Goal: Information Seeking & Learning: Find specific fact

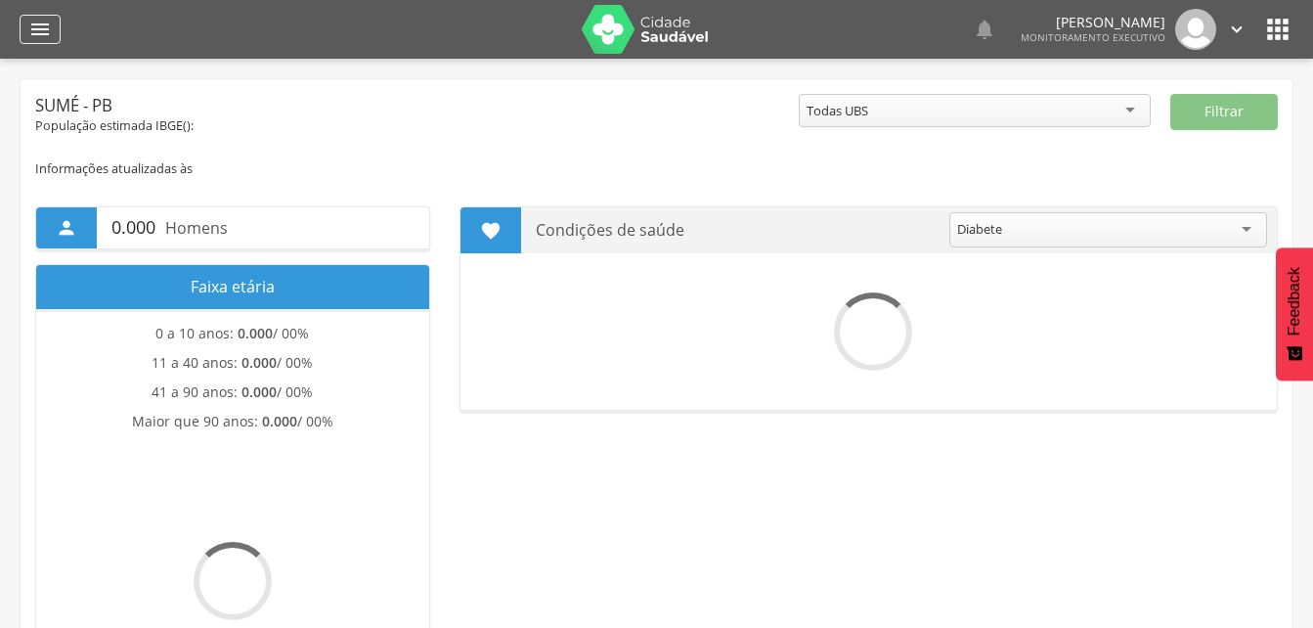
click at [36, 26] on icon "" at bounding box center [39, 29] width 23 height 23
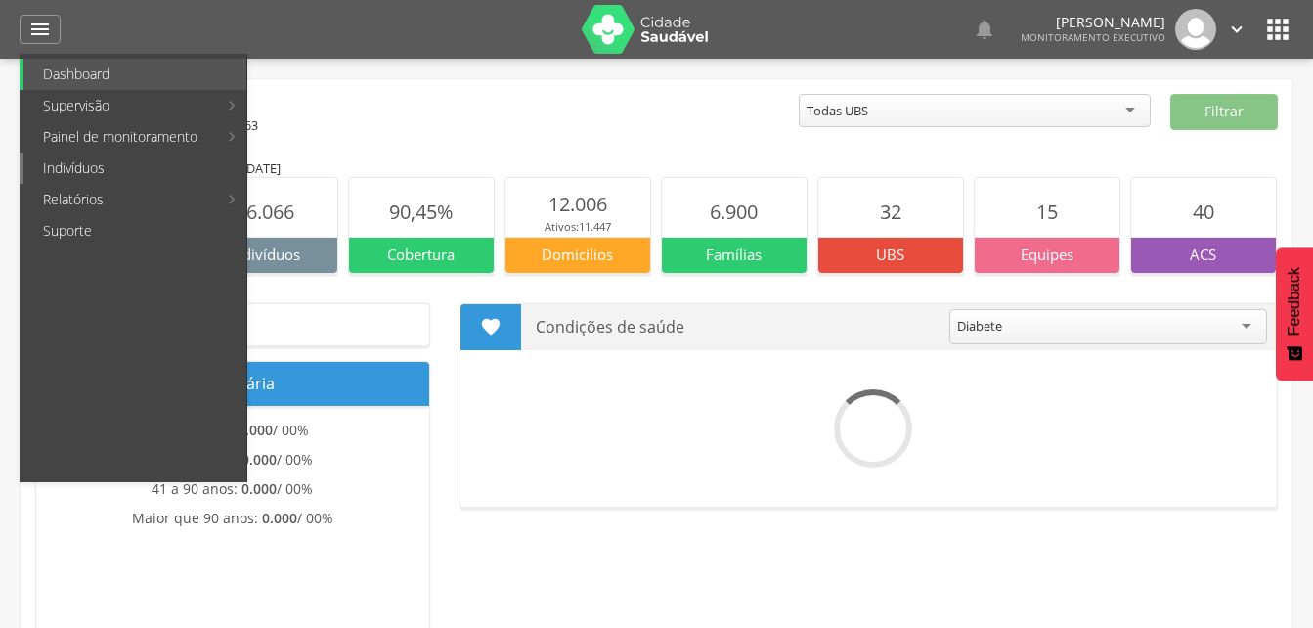
click at [74, 163] on link "Indivíduos" at bounding box center [134, 168] width 223 height 31
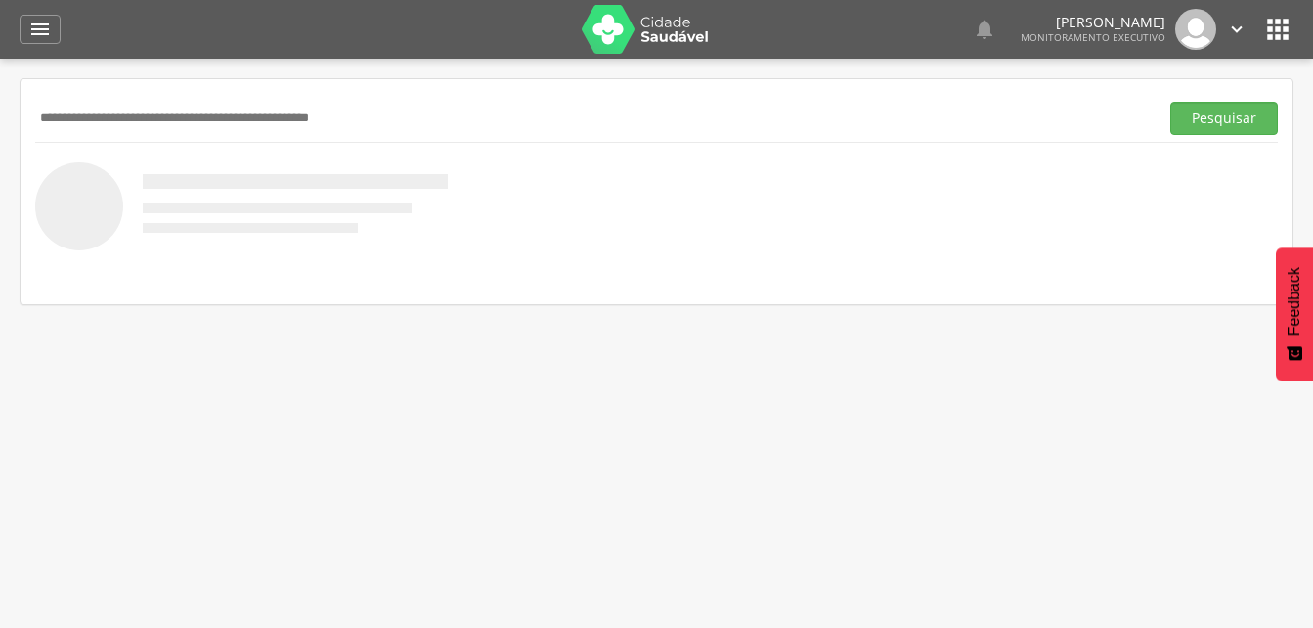
click at [49, 125] on input "text" at bounding box center [593, 118] width 1116 height 33
type input "**********"
click at [1219, 121] on button "Pesquisar" at bounding box center [1224, 118] width 108 height 33
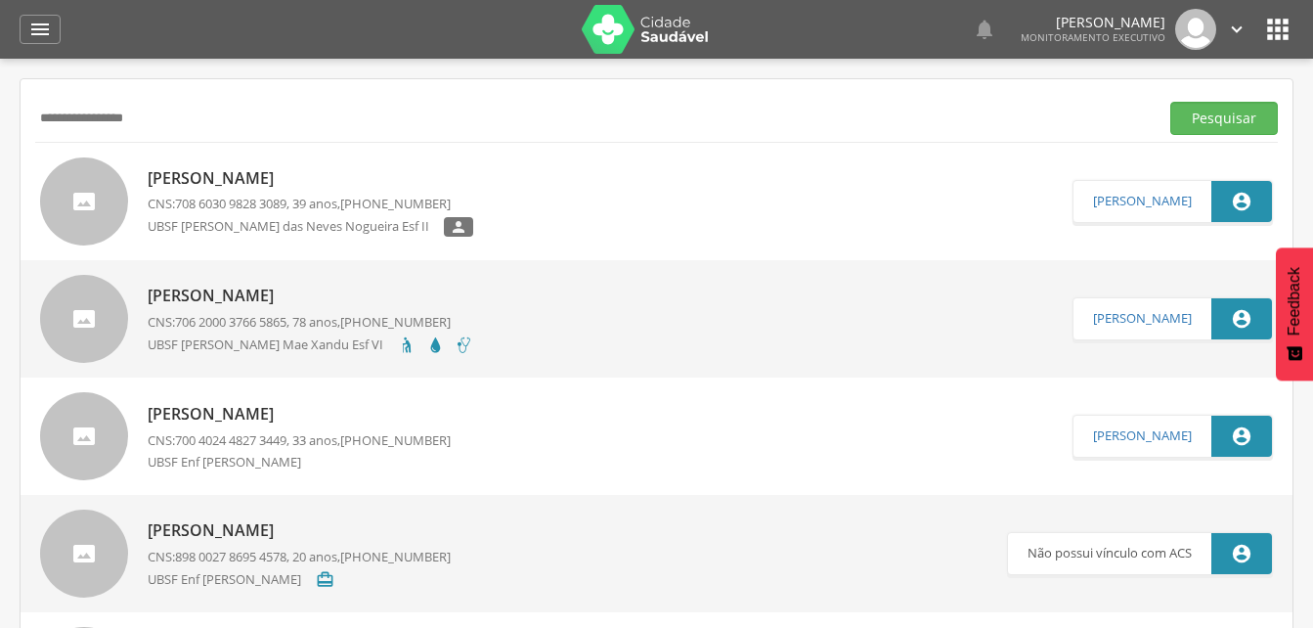
click at [266, 177] on p "[PERSON_NAME]" at bounding box center [311, 178] width 326 height 22
type input "**********"
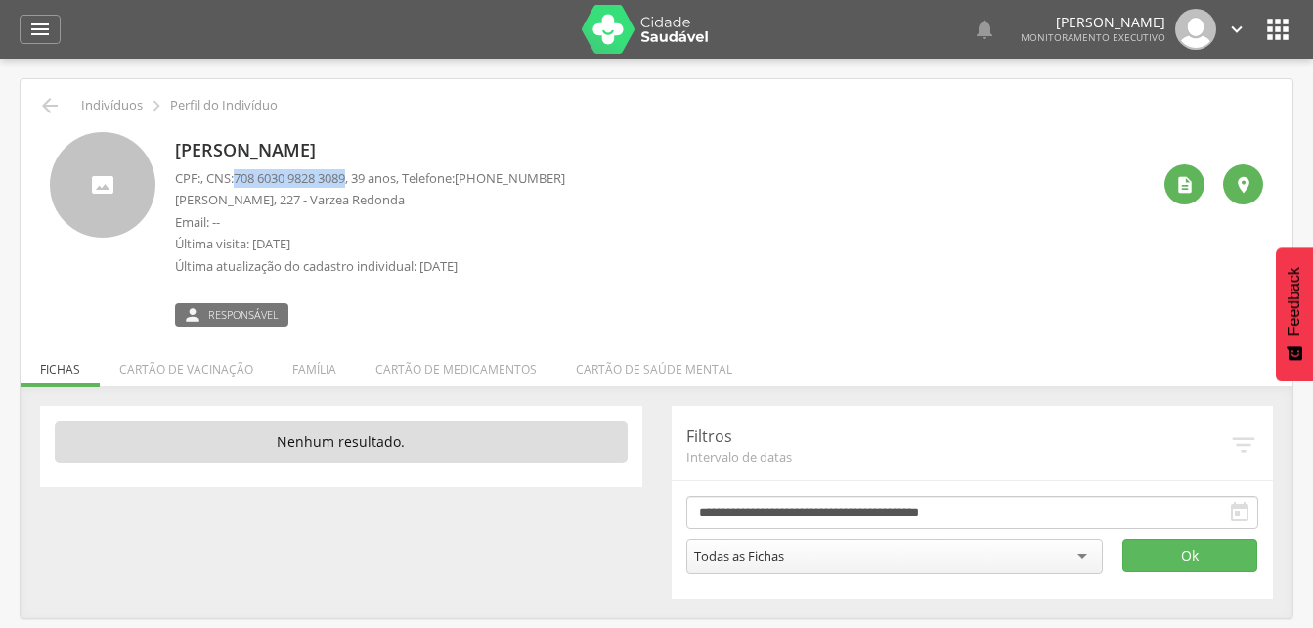
drag, startPoint x: 241, startPoint y: 177, endPoint x: 361, endPoint y: 180, distance: 120.3
click at [361, 180] on p "CPF: , CNS: [PHONE_NUMBER] , 39 anos, Telefone: [PHONE_NUMBER]" at bounding box center [370, 178] width 390 height 19
drag, startPoint x: 361, startPoint y: 180, endPoint x: 339, endPoint y: 176, distance: 21.9
copy span "708 6030 9828 3089"
click at [326, 374] on li "Família" at bounding box center [314, 364] width 83 height 46
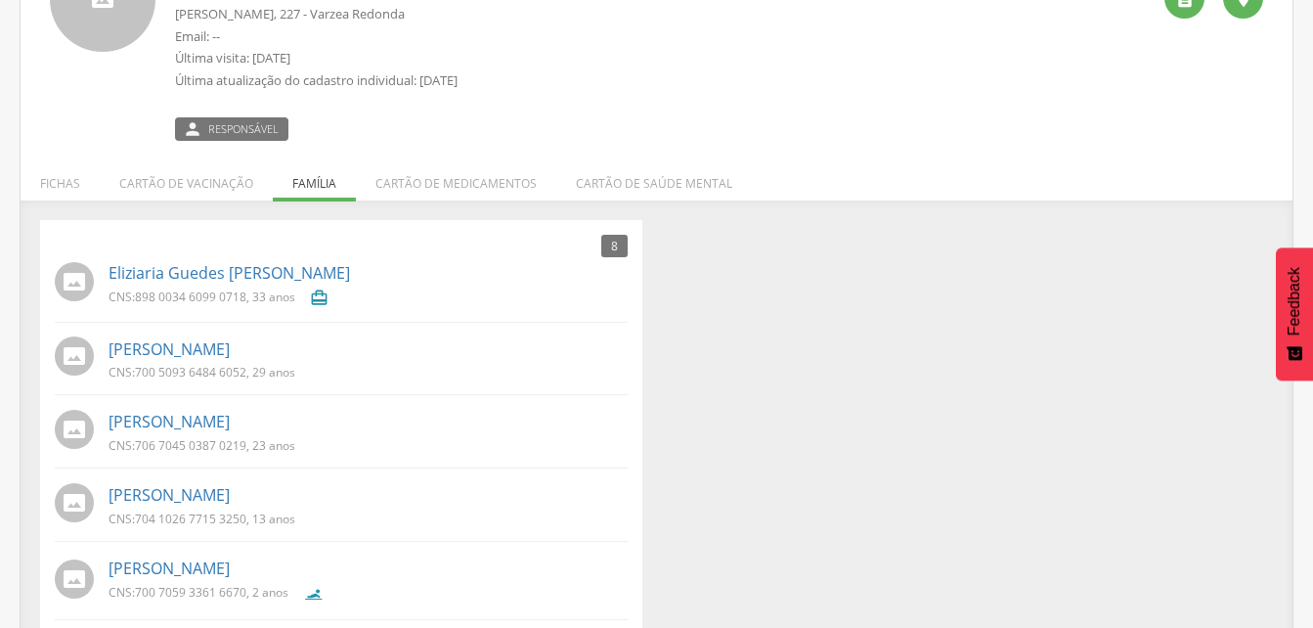
scroll to position [196, 0]
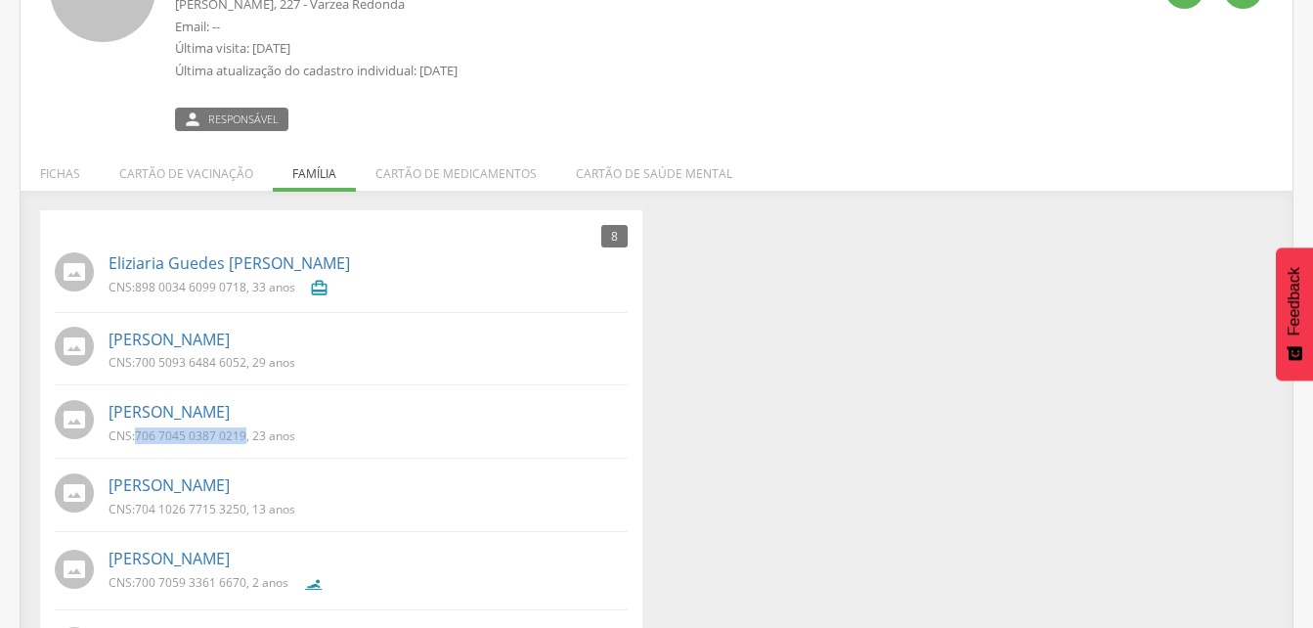
drag, startPoint x: 134, startPoint y: 430, endPoint x: 245, endPoint y: 442, distance: 112.1
click at [245, 442] on p "CNS: 706 7045 0387 0219 , 23 anos" at bounding box center [202, 435] width 187 height 17
drag, startPoint x: 245, startPoint y: 442, endPoint x: 216, endPoint y: 434, distance: 30.4
copy p "706 7045 0387 0219"
click at [230, 409] on link "[PERSON_NAME]" at bounding box center [169, 412] width 121 height 22
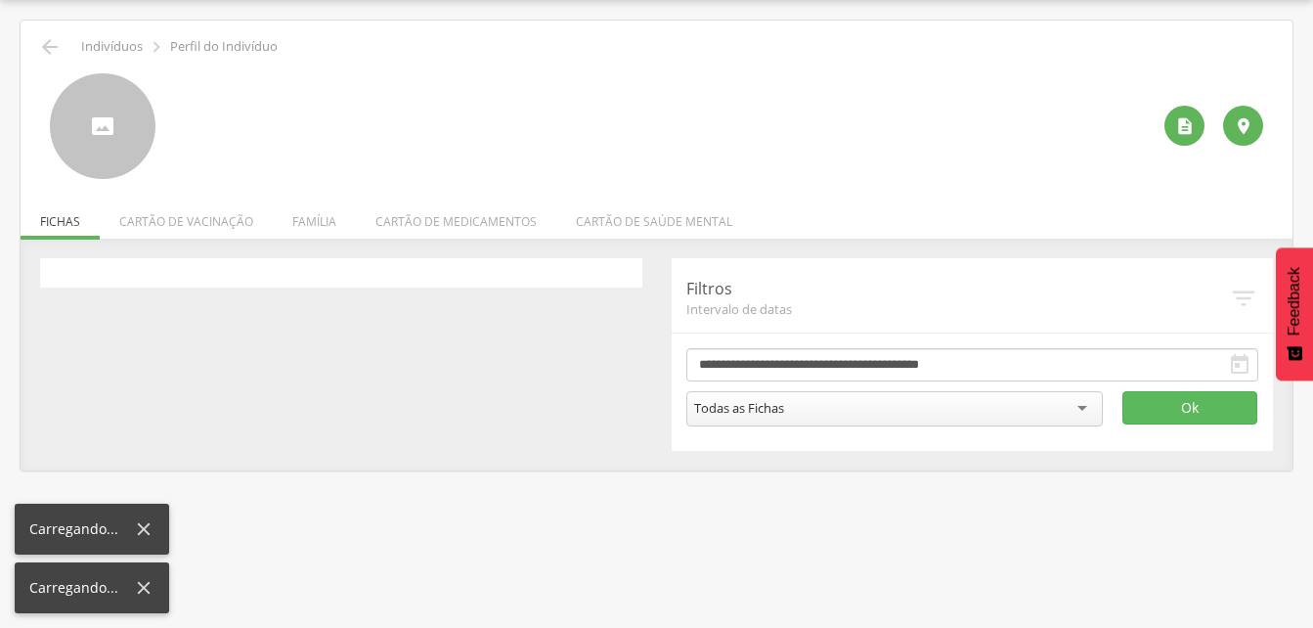
scroll to position [59, 0]
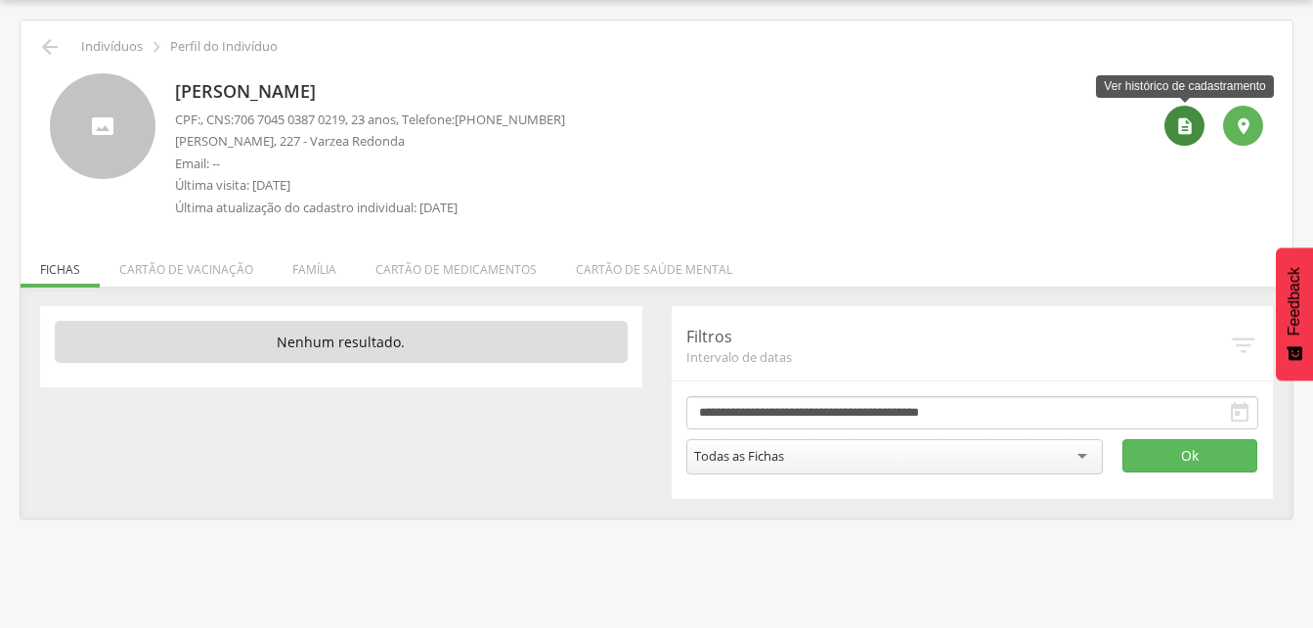
click at [1172, 131] on div "" at bounding box center [1185, 126] width 40 height 40
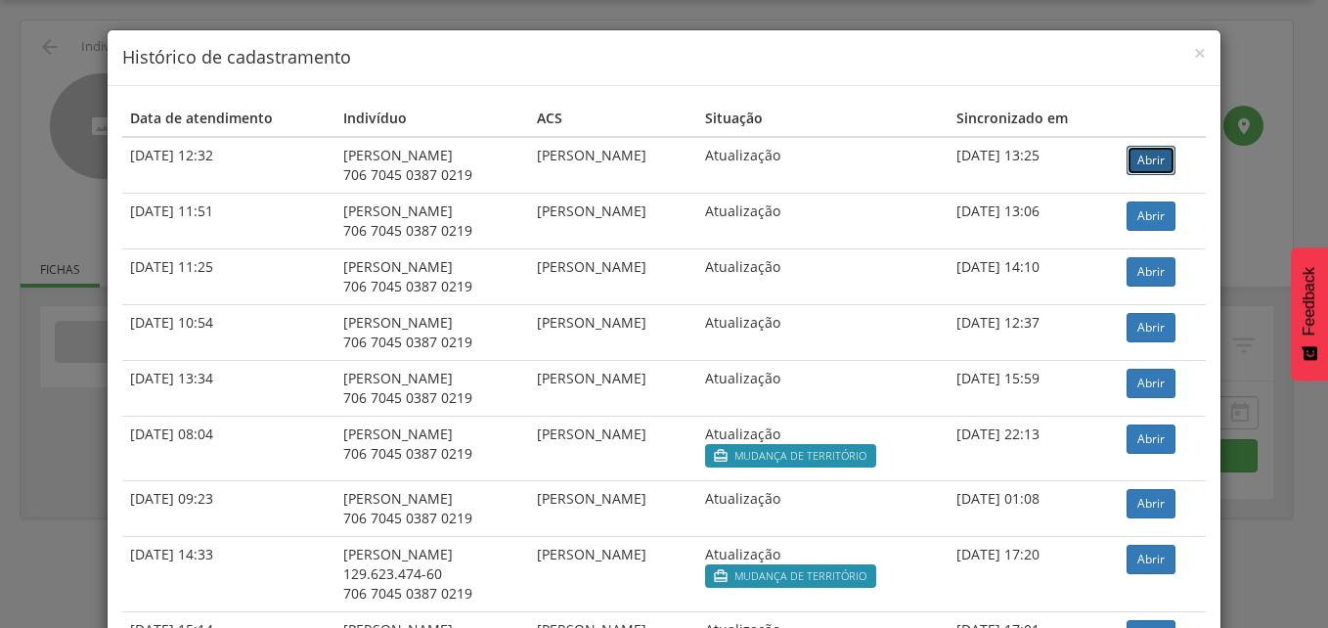
click at [1161, 165] on link "Abrir" at bounding box center [1150, 160] width 49 height 29
click at [1195, 54] on span "×" at bounding box center [1200, 52] width 12 height 27
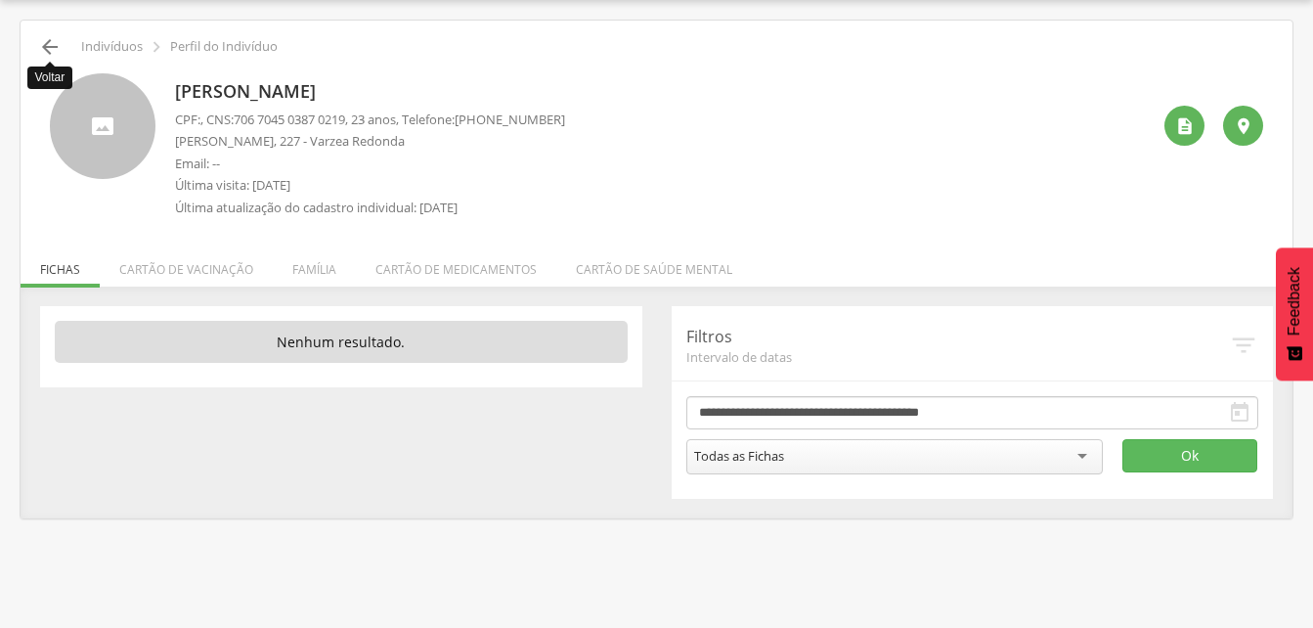
click at [55, 53] on icon "" at bounding box center [49, 46] width 23 height 23
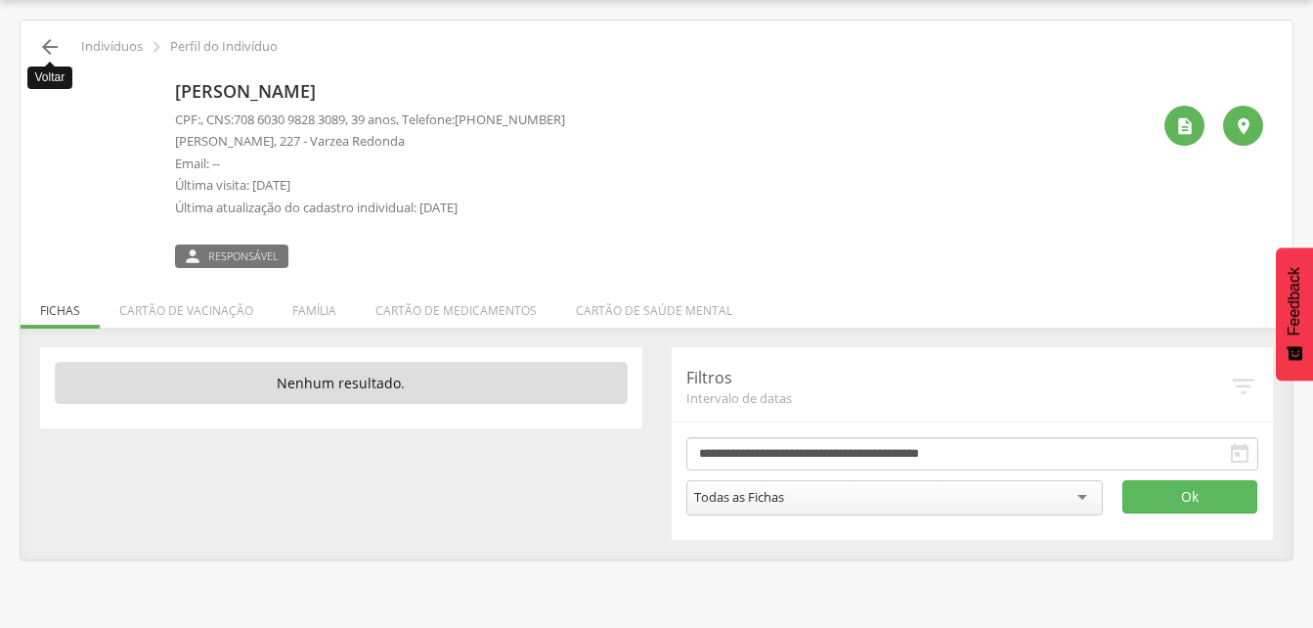
click at [53, 42] on icon "" at bounding box center [49, 46] width 23 height 23
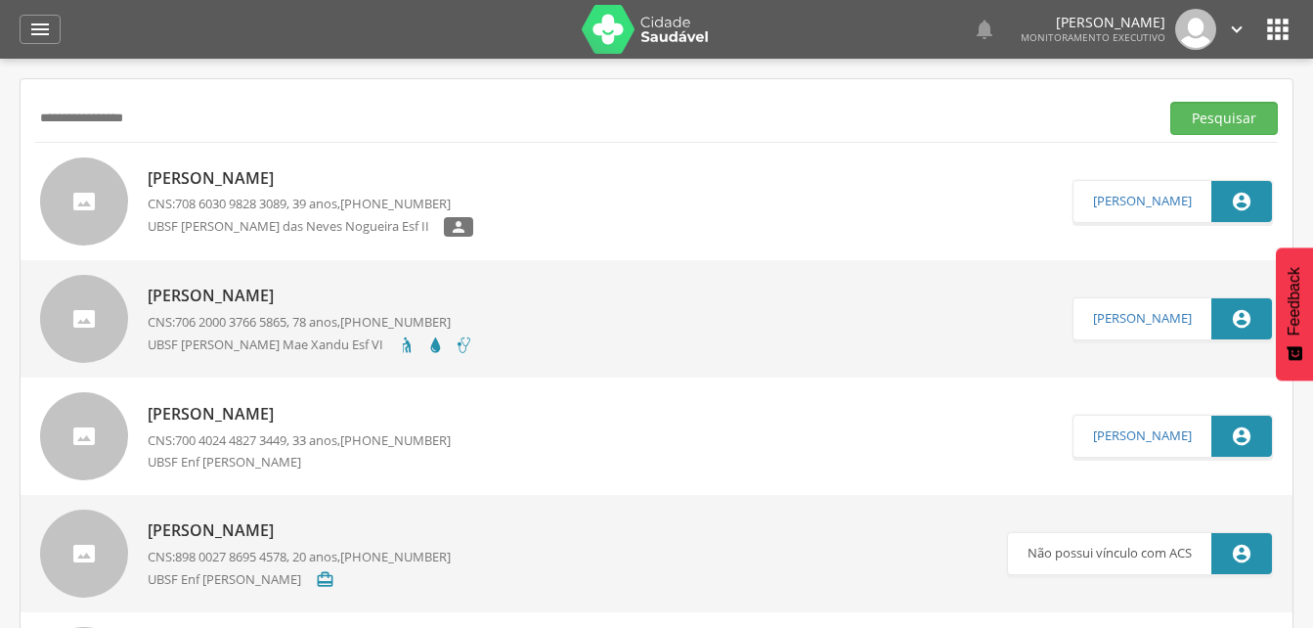
click at [191, 127] on input "**********" at bounding box center [593, 118] width 1116 height 33
type input "*"
type input "**********"
click at [1221, 120] on button "Pesquisar" at bounding box center [1224, 118] width 108 height 33
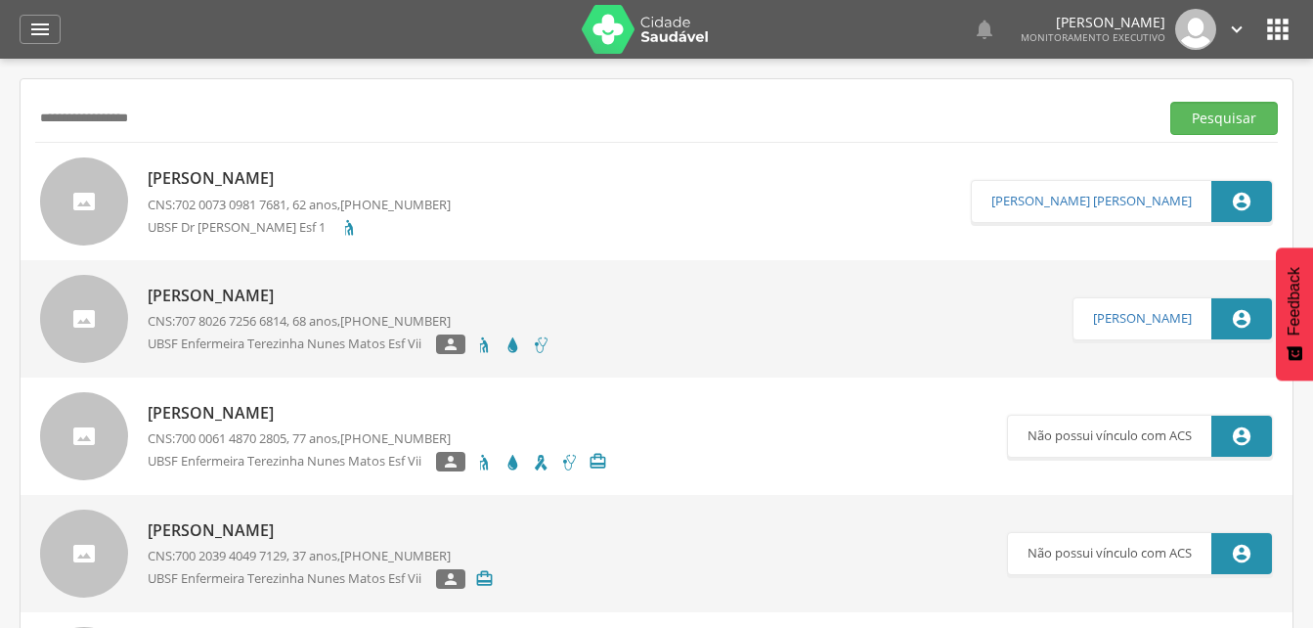
click at [321, 183] on p "[PERSON_NAME]" at bounding box center [299, 178] width 303 height 22
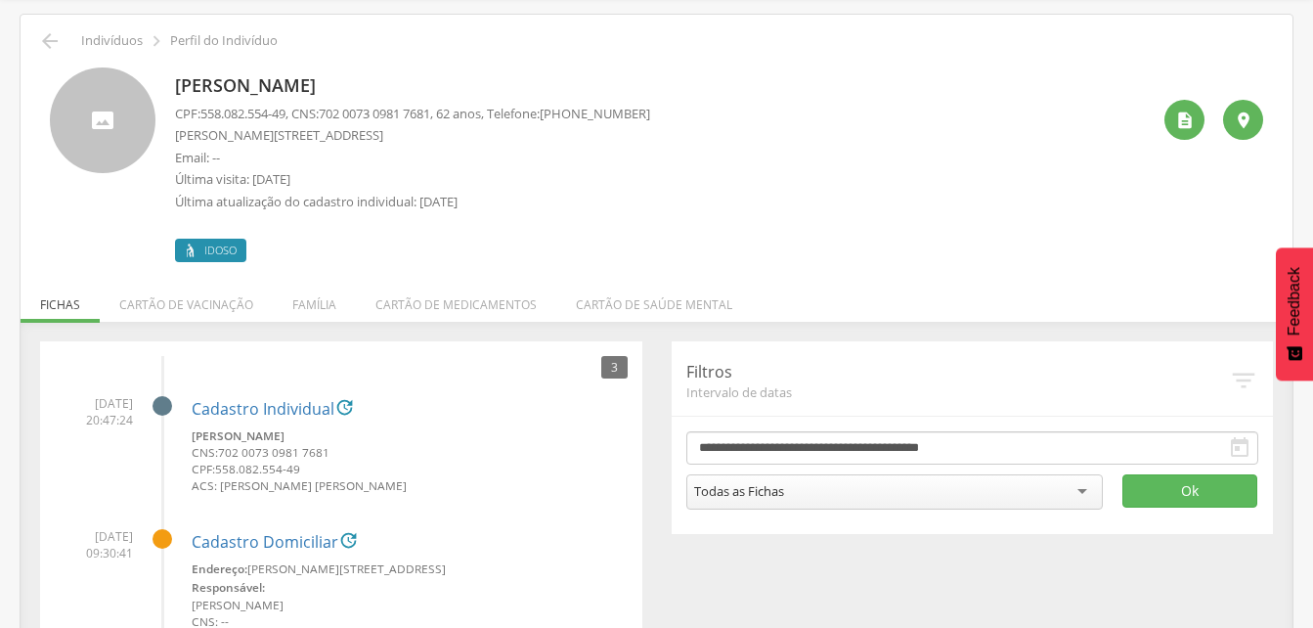
scroll to position [98, 0]
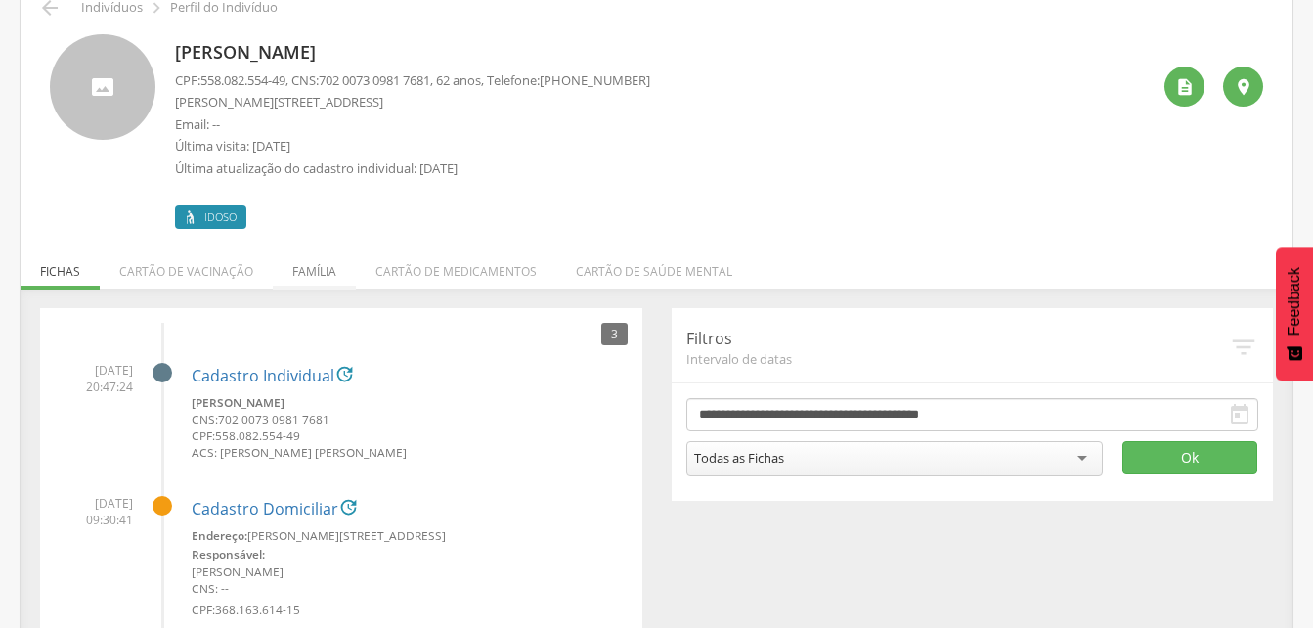
click at [319, 273] on li "Família" at bounding box center [314, 266] width 83 height 46
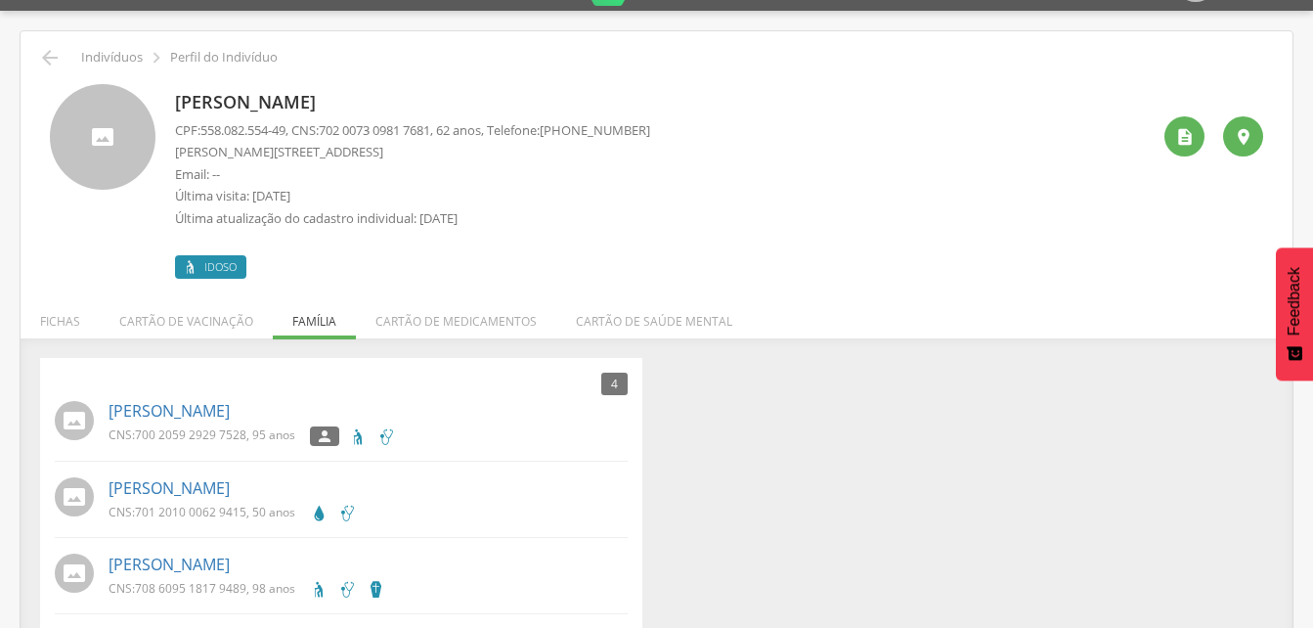
scroll to position [0, 0]
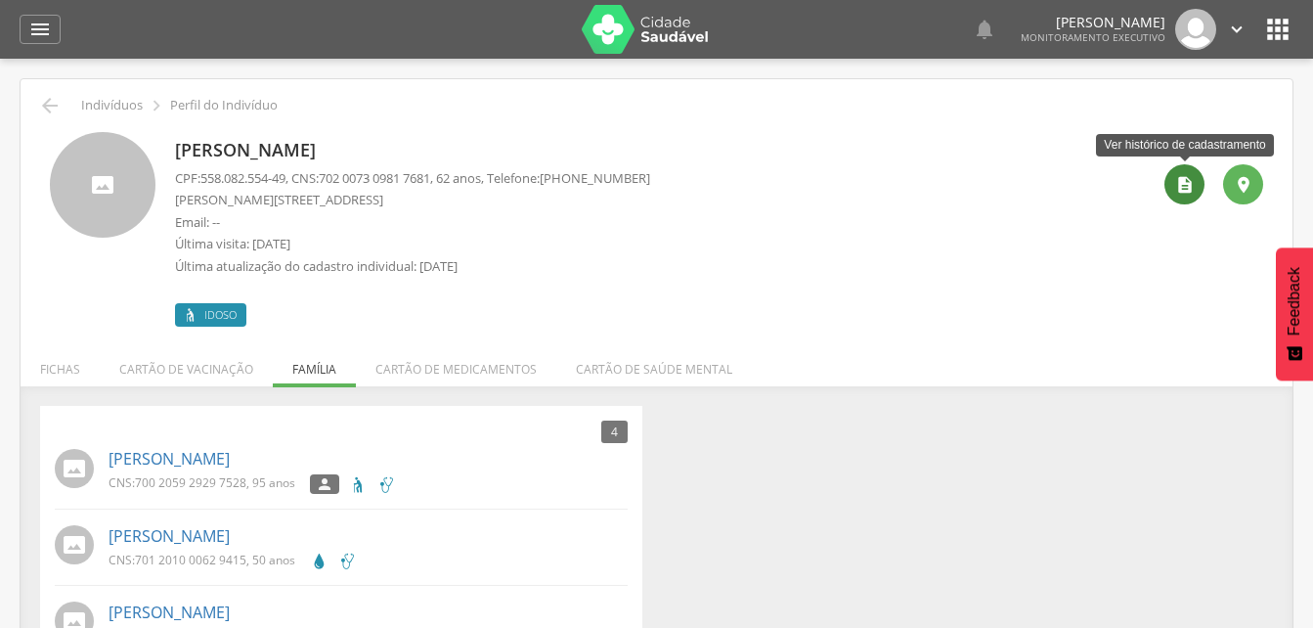
click at [1183, 185] on icon "" at bounding box center [1185, 185] width 20 height 20
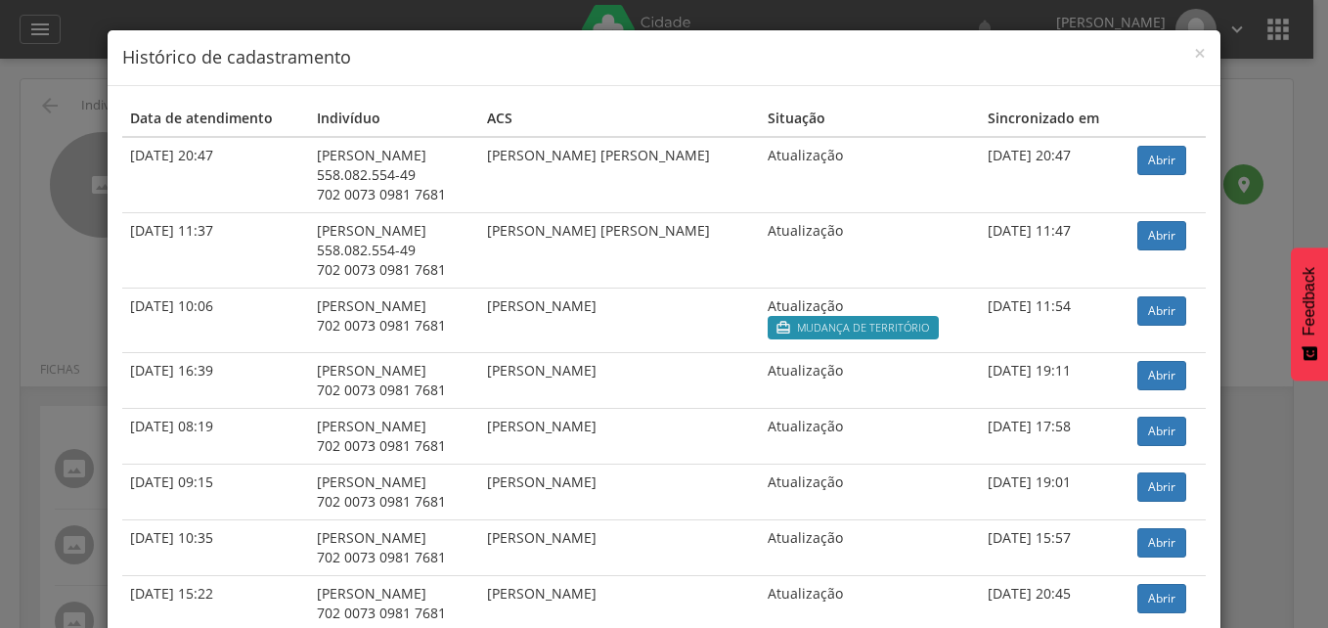
click at [1201, 62] on div "× Histórico de cadastramento" at bounding box center [664, 58] width 1113 height 56
click at [1194, 52] on span "×" at bounding box center [1200, 52] width 12 height 27
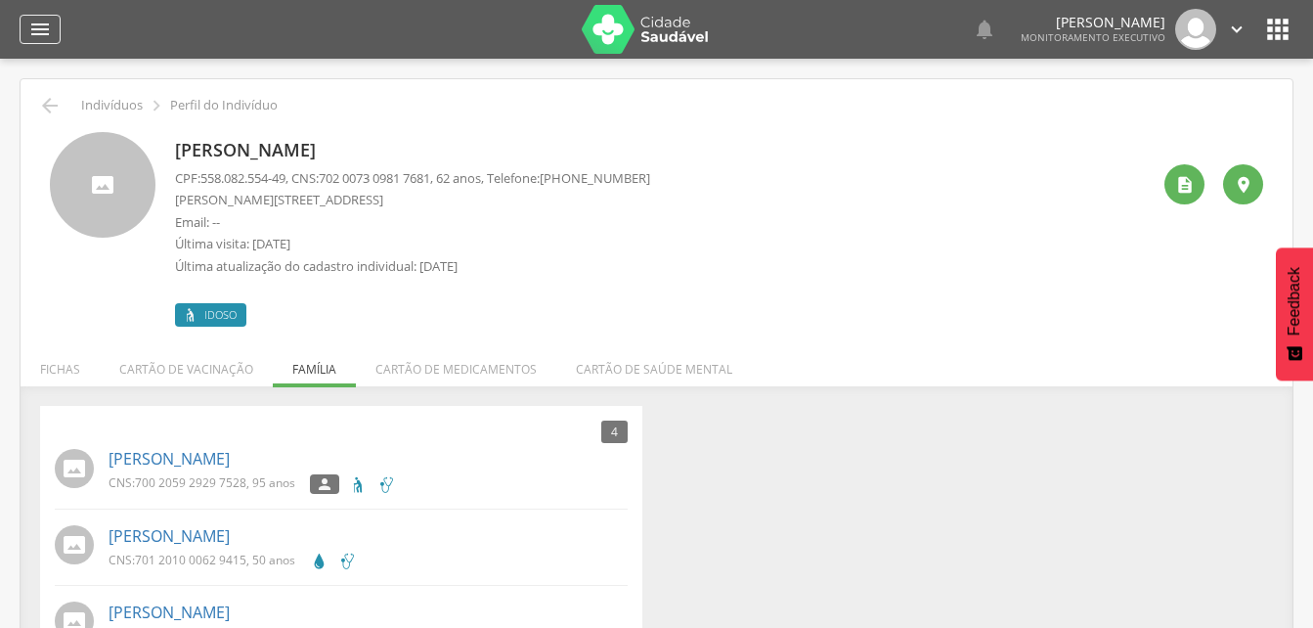
click at [35, 35] on icon "" at bounding box center [39, 29] width 23 height 23
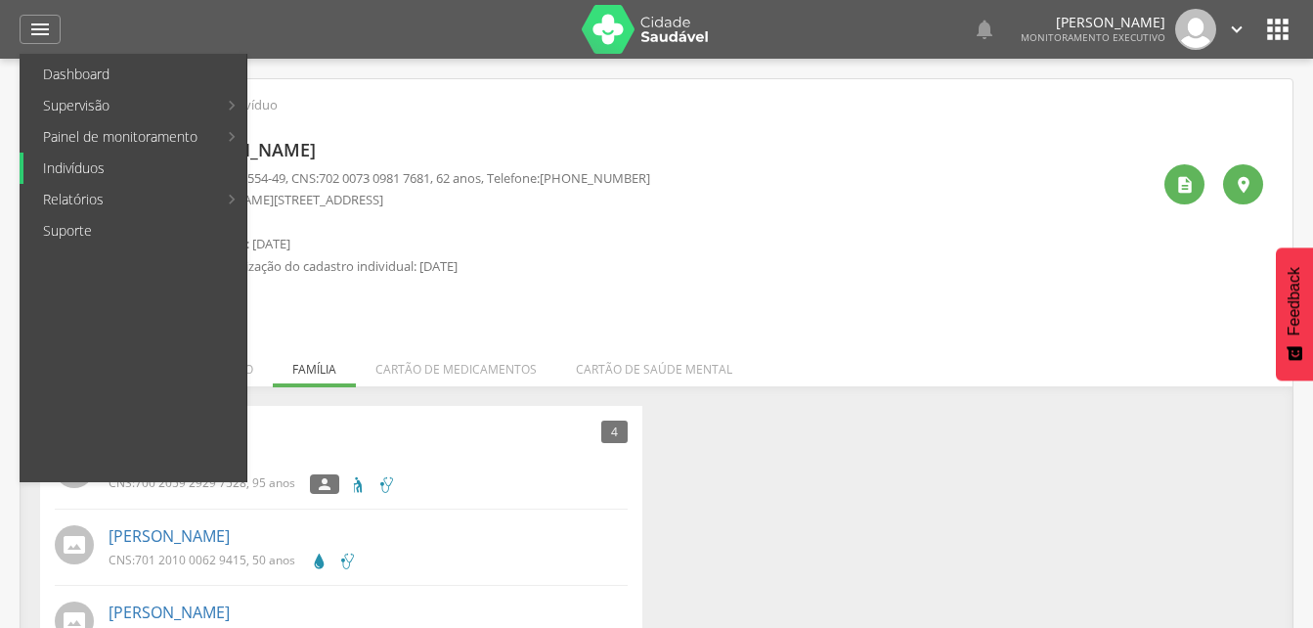
click at [67, 171] on link "Indivíduos" at bounding box center [134, 168] width 223 height 31
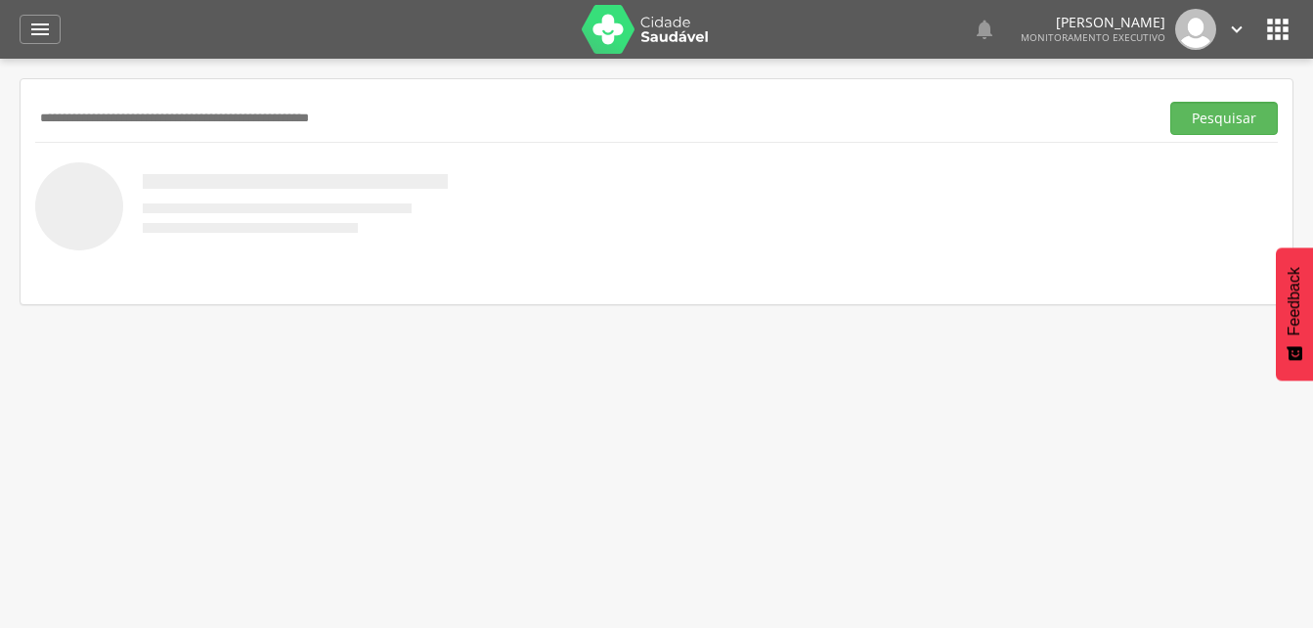
click at [53, 112] on input "text" at bounding box center [593, 118] width 1116 height 33
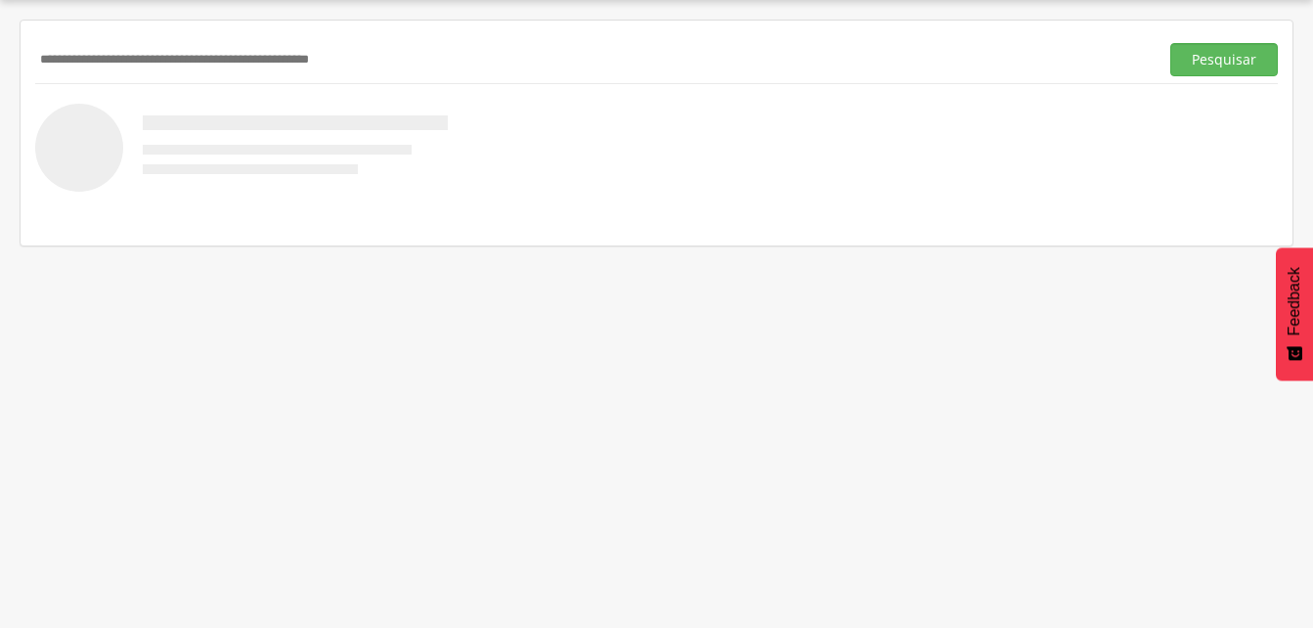
click at [75, 56] on input "text" at bounding box center [593, 59] width 1116 height 33
type input "**********"
click at [1214, 68] on button "Pesquisar" at bounding box center [1224, 59] width 108 height 33
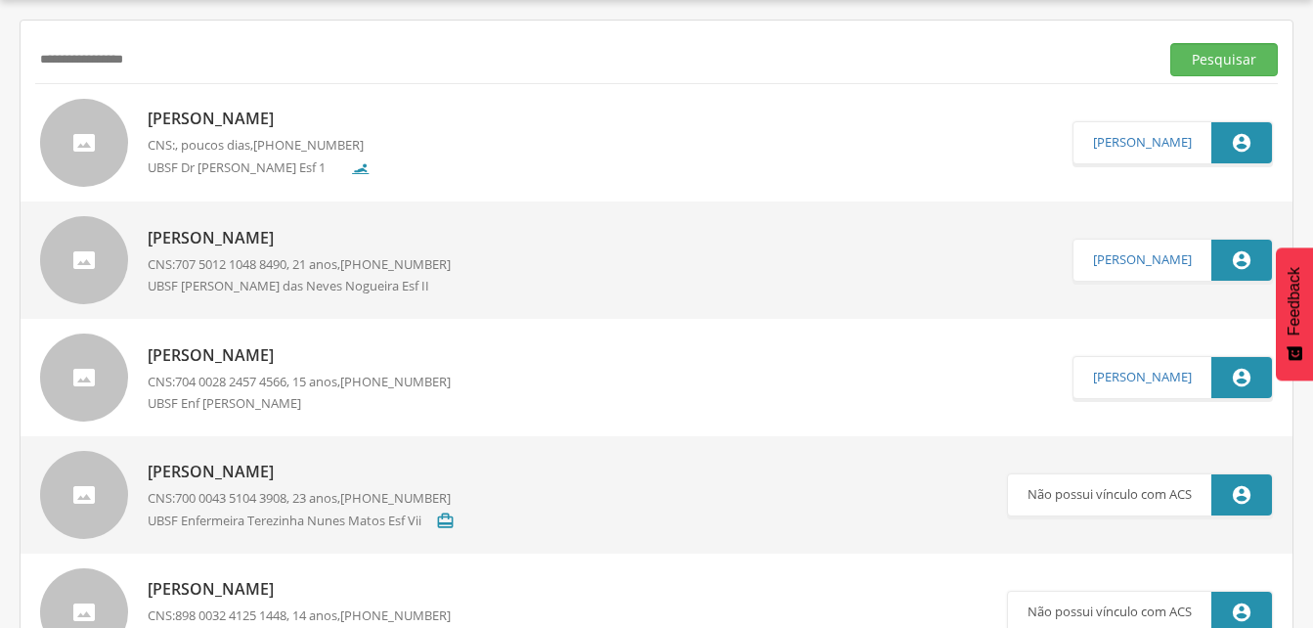
click at [255, 125] on p "[PERSON_NAME]" at bounding box center [259, 119] width 223 height 22
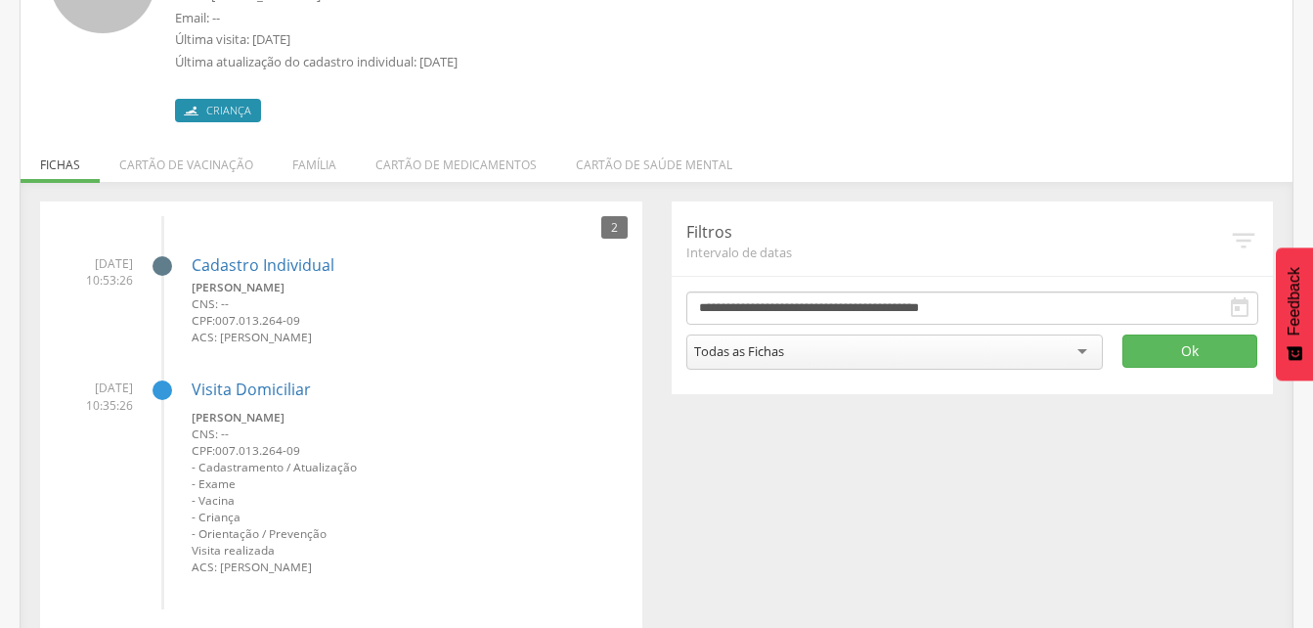
scroll to position [231, 0]
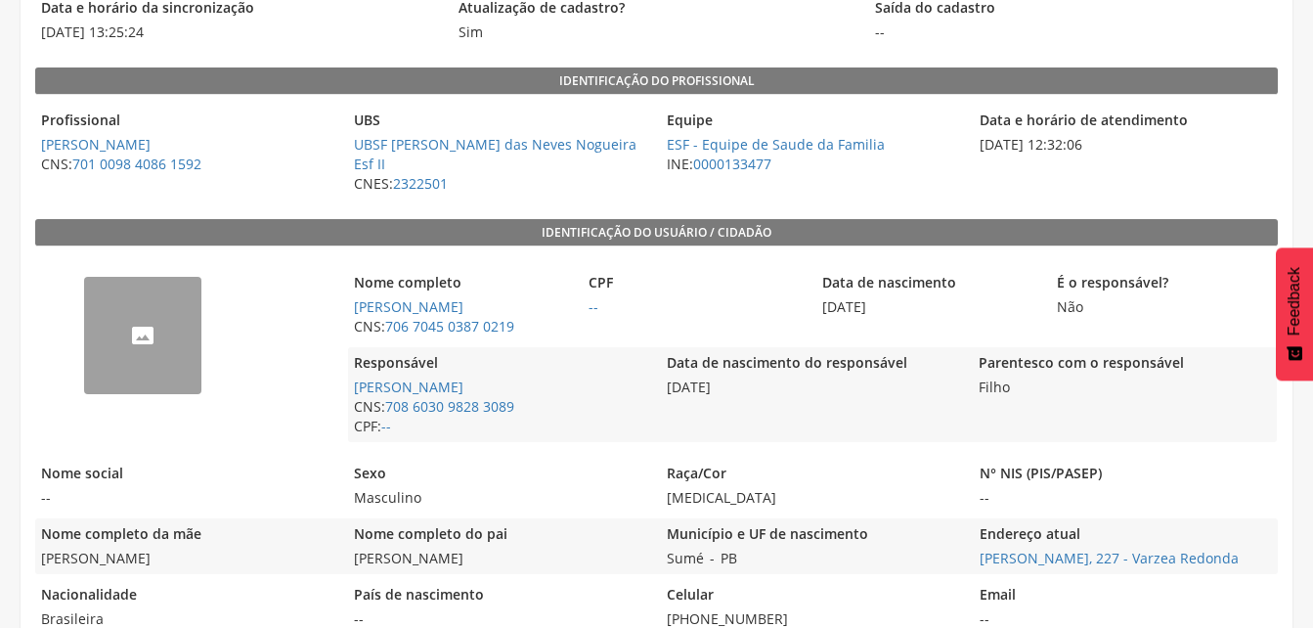
scroll to position [223, 0]
